Goal: Task Accomplishment & Management: Manage account settings

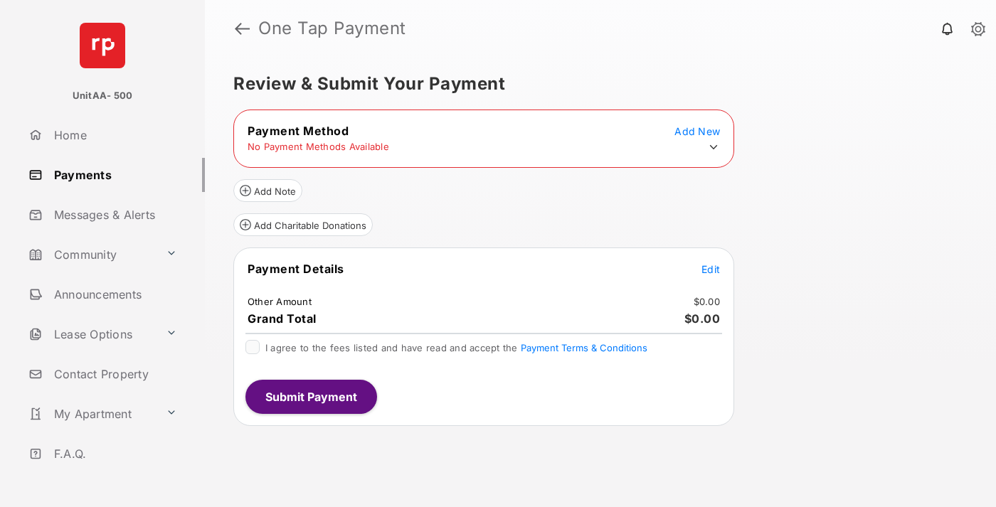
click at [713, 147] on icon at bounding box center [713, 147] width 13 height 13
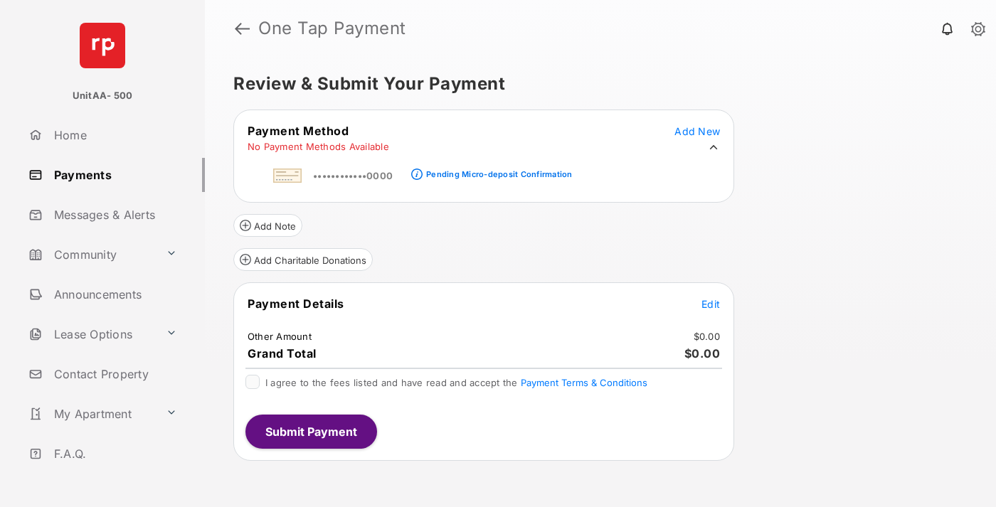
click at [496, 170] on div "Pending Micro-deposit Confirmation" at bounding box center [499, 174] width 146 height 10
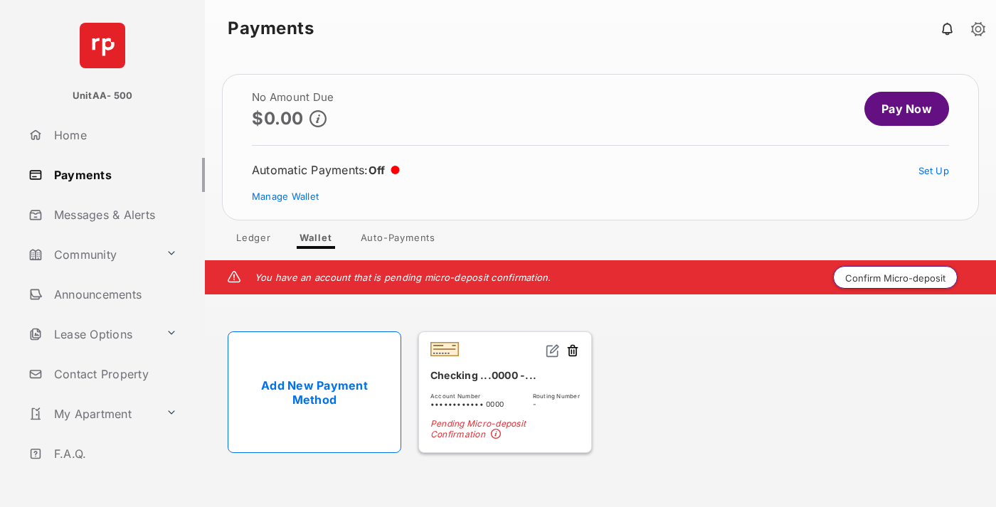
click at [895, 277] on button "Confirm Micro-deposit" at bounding box center [895, 277] width 124 height 23
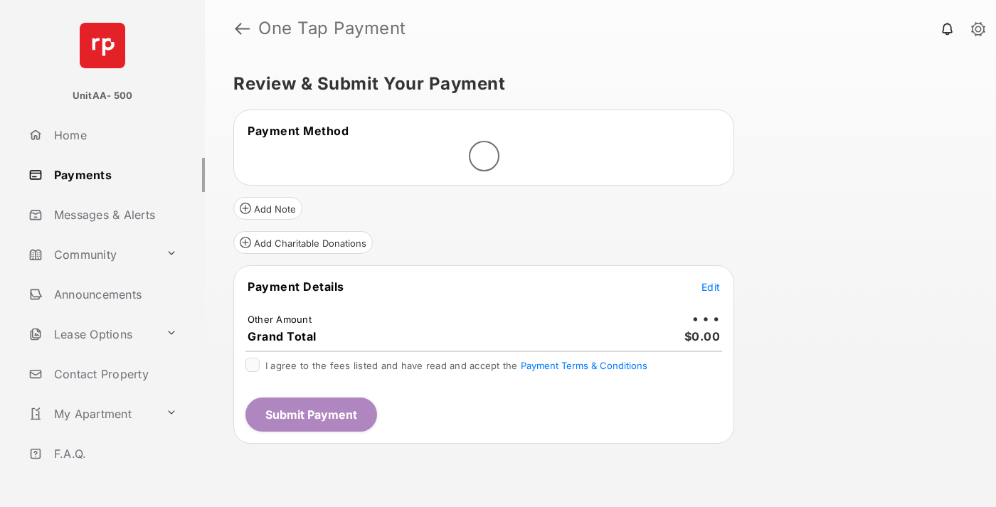
click at [711, 287] on span "Edit" at bounding box center [710, 287] width 18 height 12
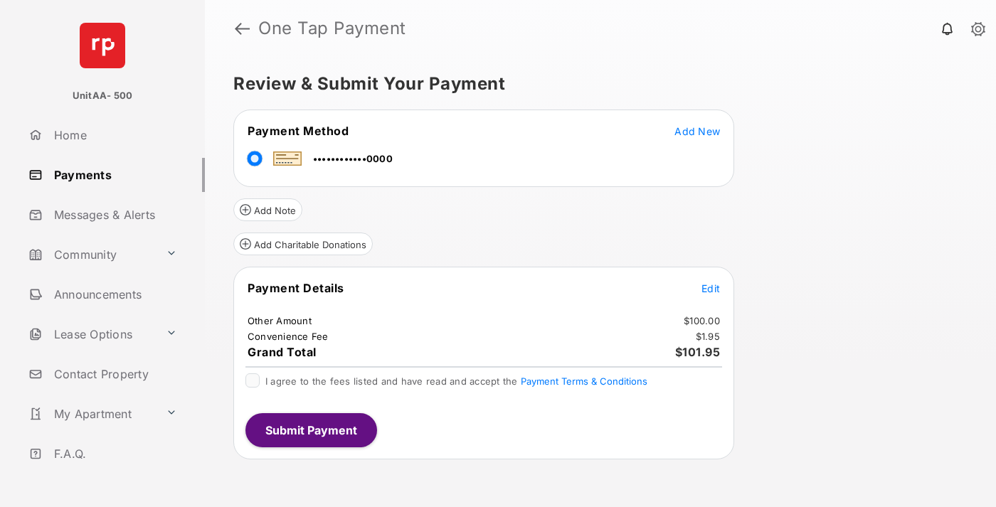
click at [711, 288] on span "Edit" at bounding box center [710, 288] width 18 height 12
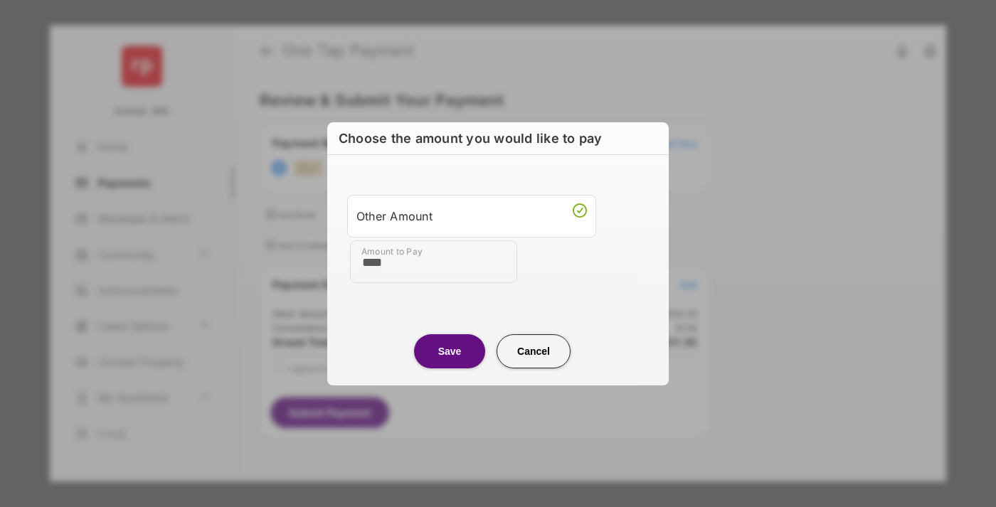
click at [450, 351] on button "Save" at bounding box center [449, 351] width 71 height 34
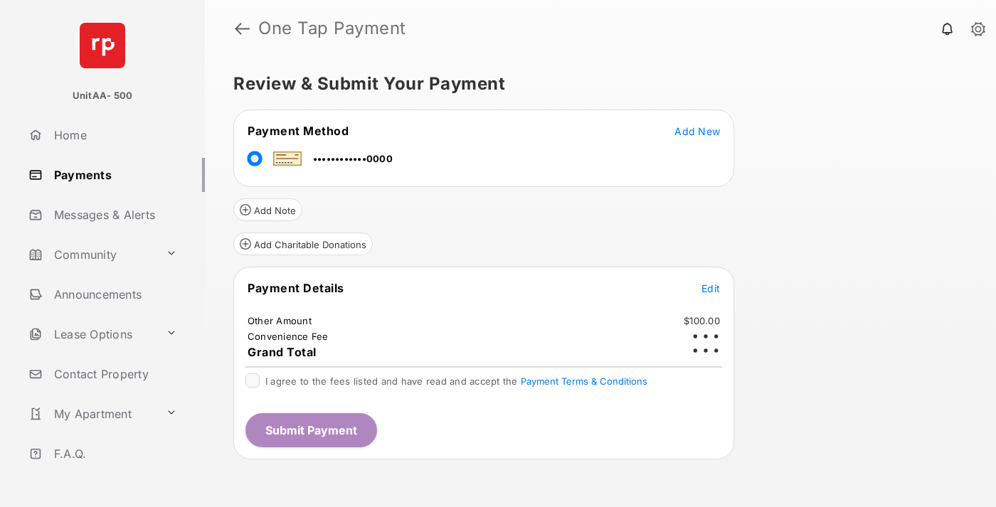
click at [310, 430] on button "Submit Payment" at bounding box center [311, 430] width 132 height 34
